Goal: Check status: Check status

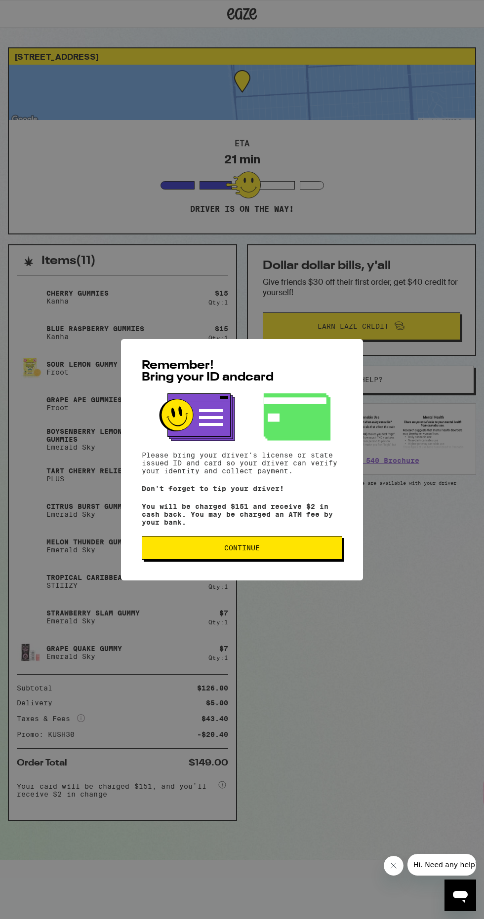
click at [296, 551] on span "Continue" at bounding box center [242, 547] width 184 height 7
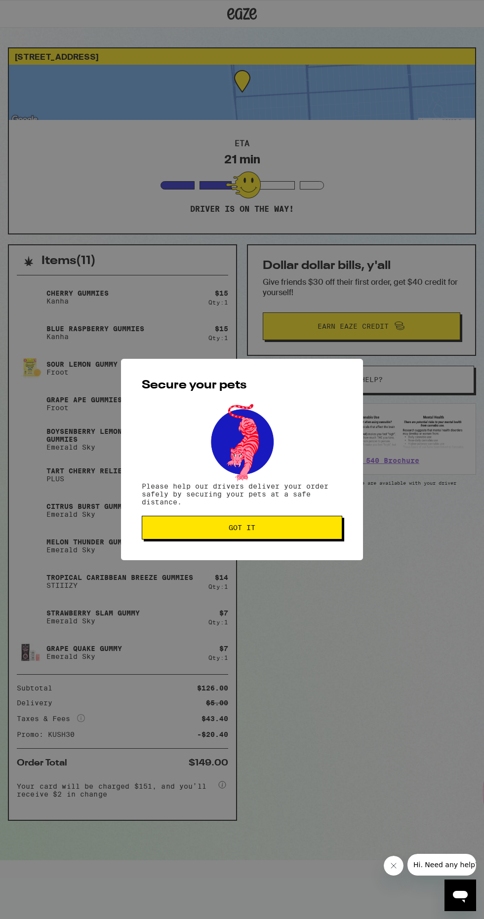
click at [311, 533] on button "Got it" at bounding box center [242, 528] width 200 height 24
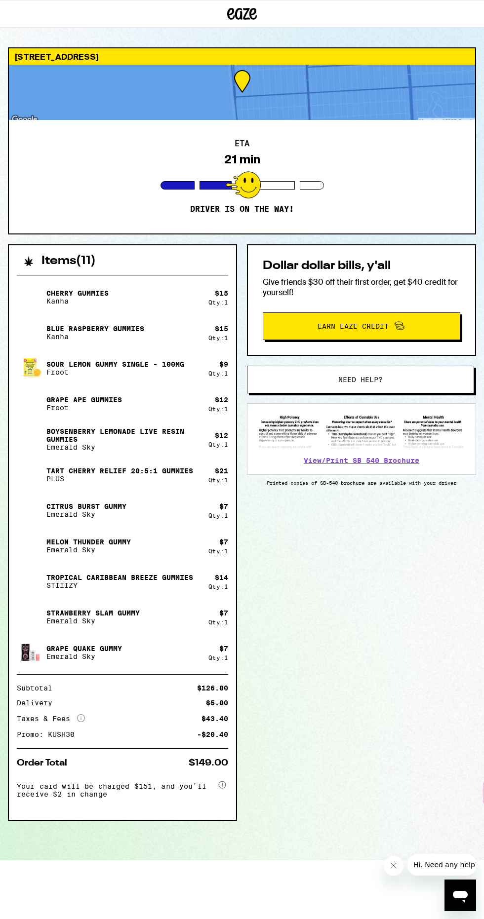
click at [240, 105] on div at bounding box center [242, 92] width 466 height 55
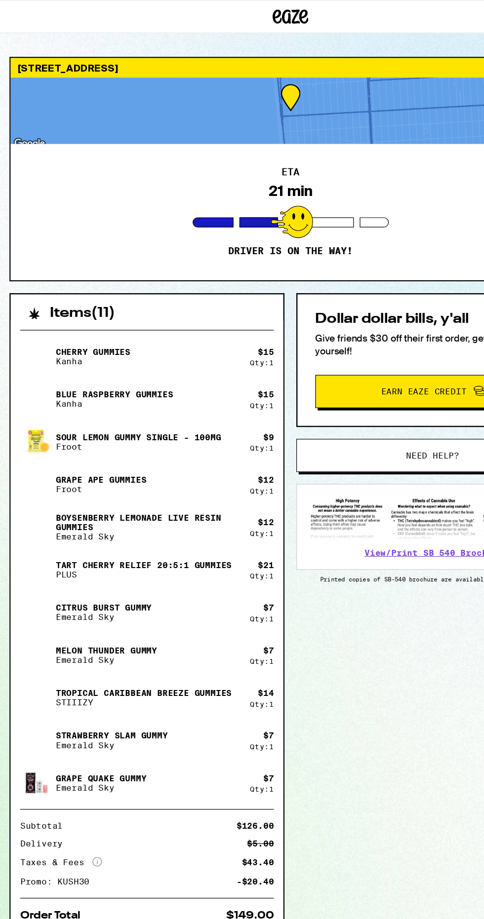
click at [115, 66] on div at bounding box center [242, 92] width 466 height 55
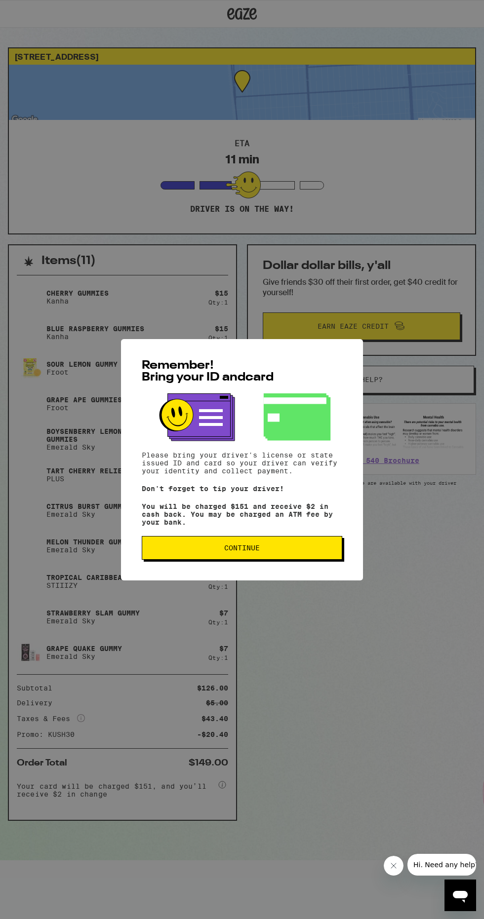
click at [210, 548] on span "Continue" at bounding box center [242, 547] width 184 height 7
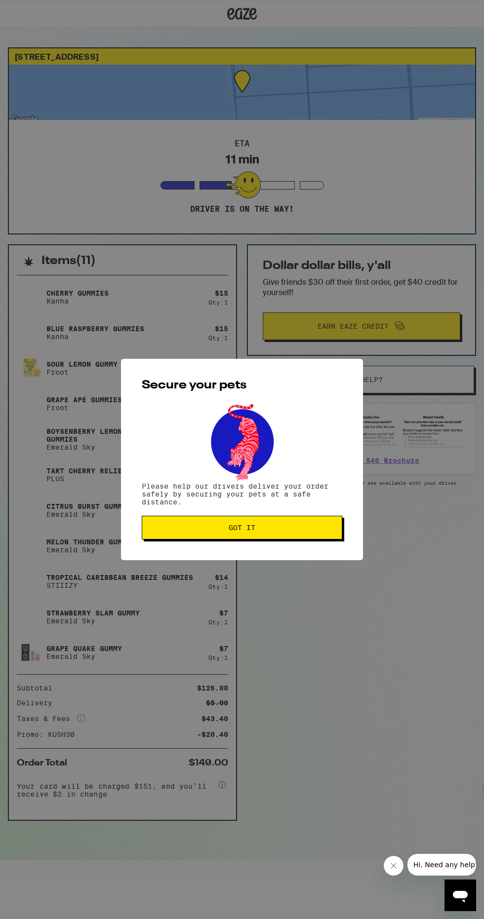
click at [197, 530] on span "Got it" at bounding box center [242, 527] width 184 height 7
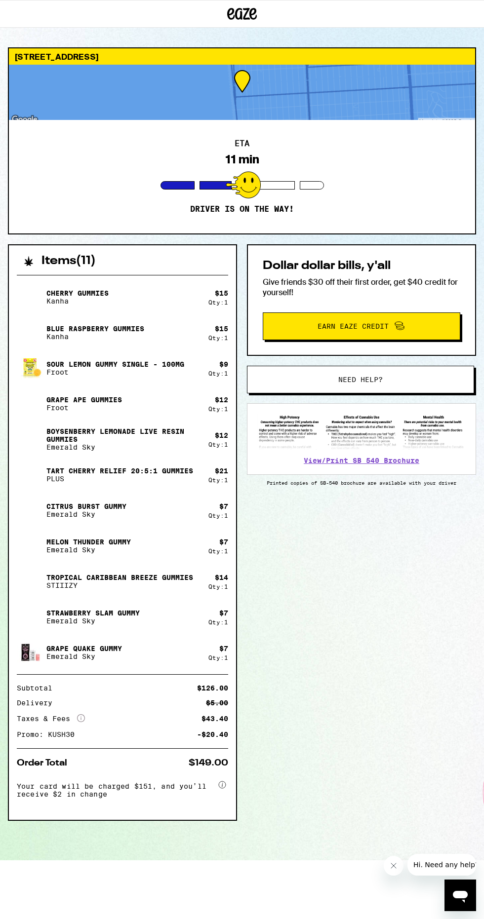
click at [58, 513] on p "Emerald Sky" at bounding box center [86, 514] width 80 height 8
click at [59, 510] on p "Emerald Sky" at bounding box center [86, 514] width 80 height 8
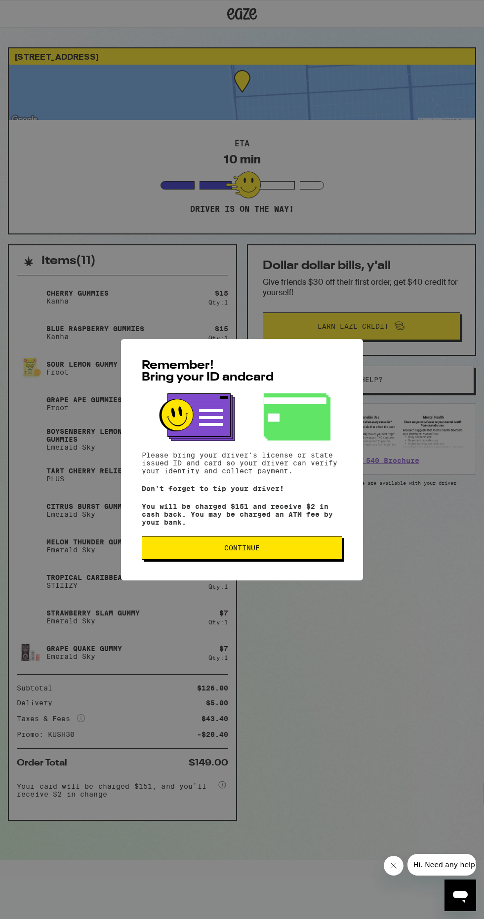
click at [209, 546] on button "Continue" at bounding box center [242, 548] width 200 height 24
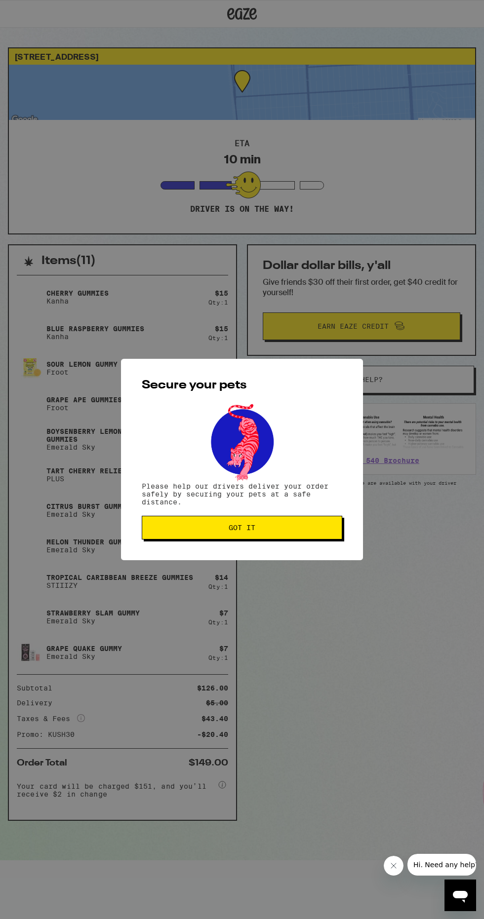
click at [194, 535] on button "Got it" at bounding box center [242, 528] width 200 height 24
